Goal: Transaction & Acquisition: Book appointment/travel/reservation

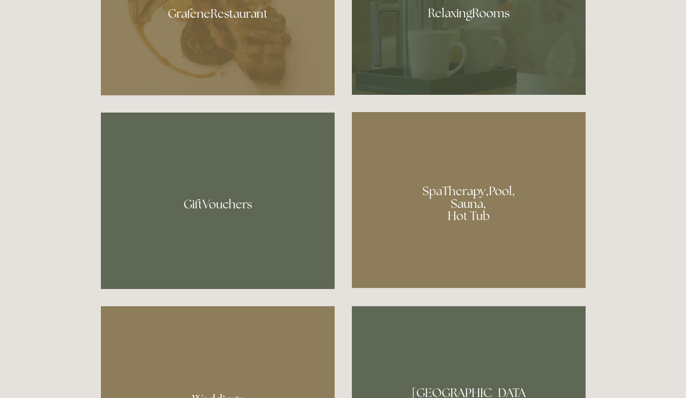
scroll to position [720, 0]
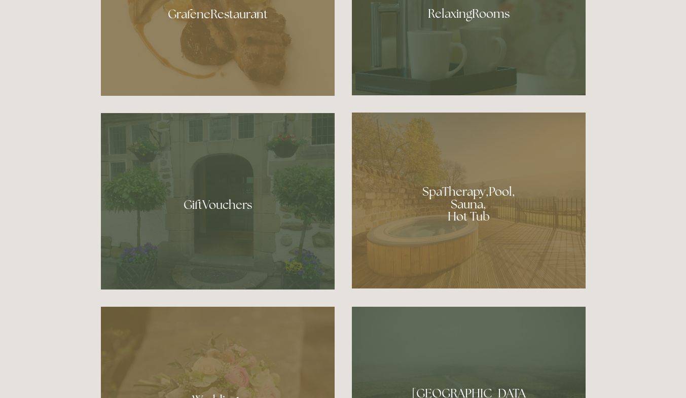
click at [481, 193] on div at bounding box center [469, 201] width 234 height 176
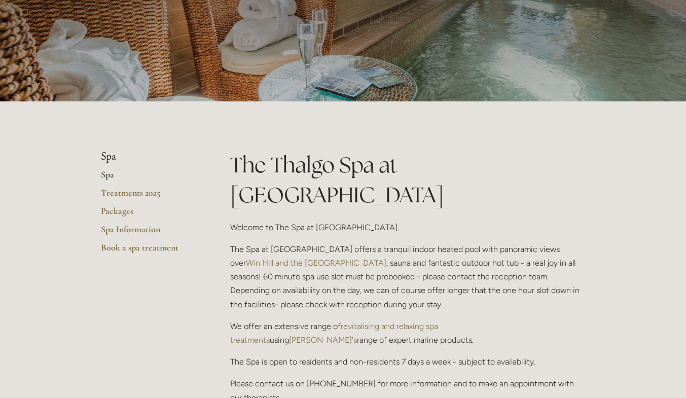
scroll to position [111, 0]
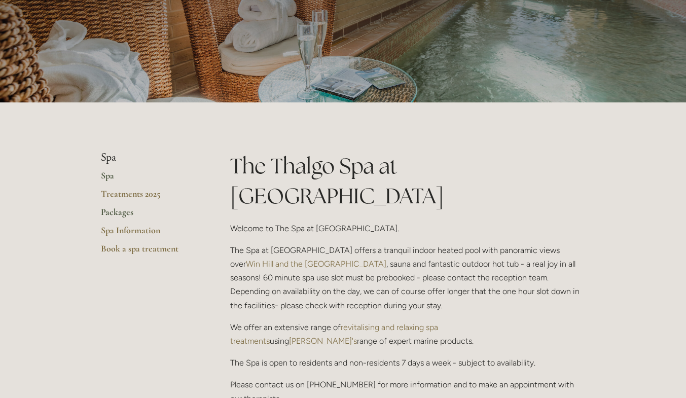
click at [122, 210] on link "Packages" at bounding box center [149, 215] width 97 height 18
